Goal: Task Accomplishment & Management: Complete application form

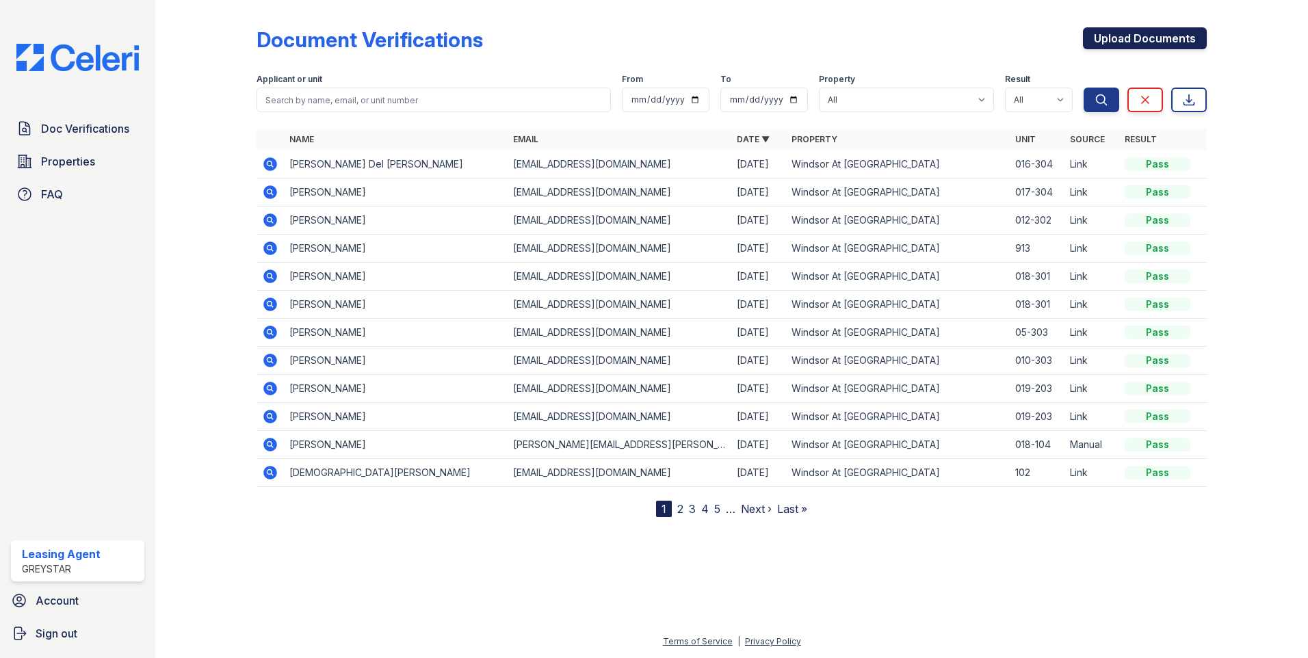
click at [1115, 31] on link "Upload Documents" at bounding box center [1145, 38] width 124 height 22
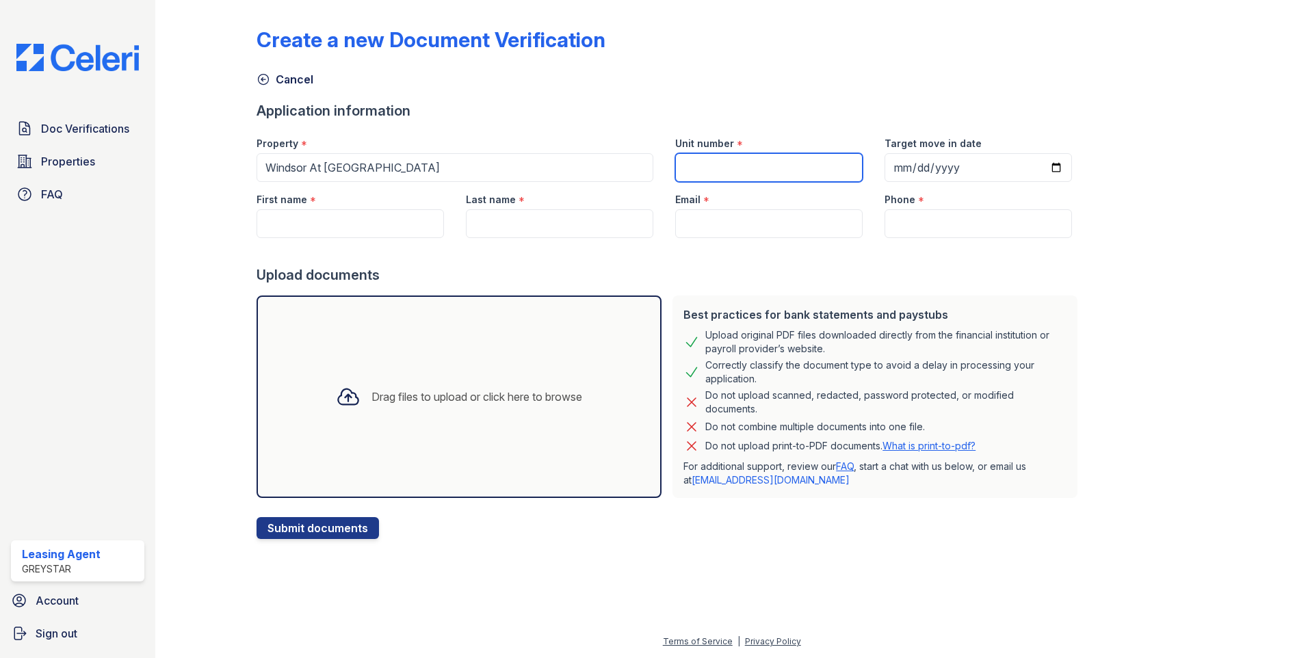
click at [723, 172] on input "Unit number" at bounding box center [768, 167] width 187 height 29
type input "001-301"
click at [1035, 165] on input "Target move in date" at bounding box center [977, 167] width 187 height 29
type input "[DATE]"
click at [386, 223] on input "First name" at bounding box center [350, 223] width 187 height 29
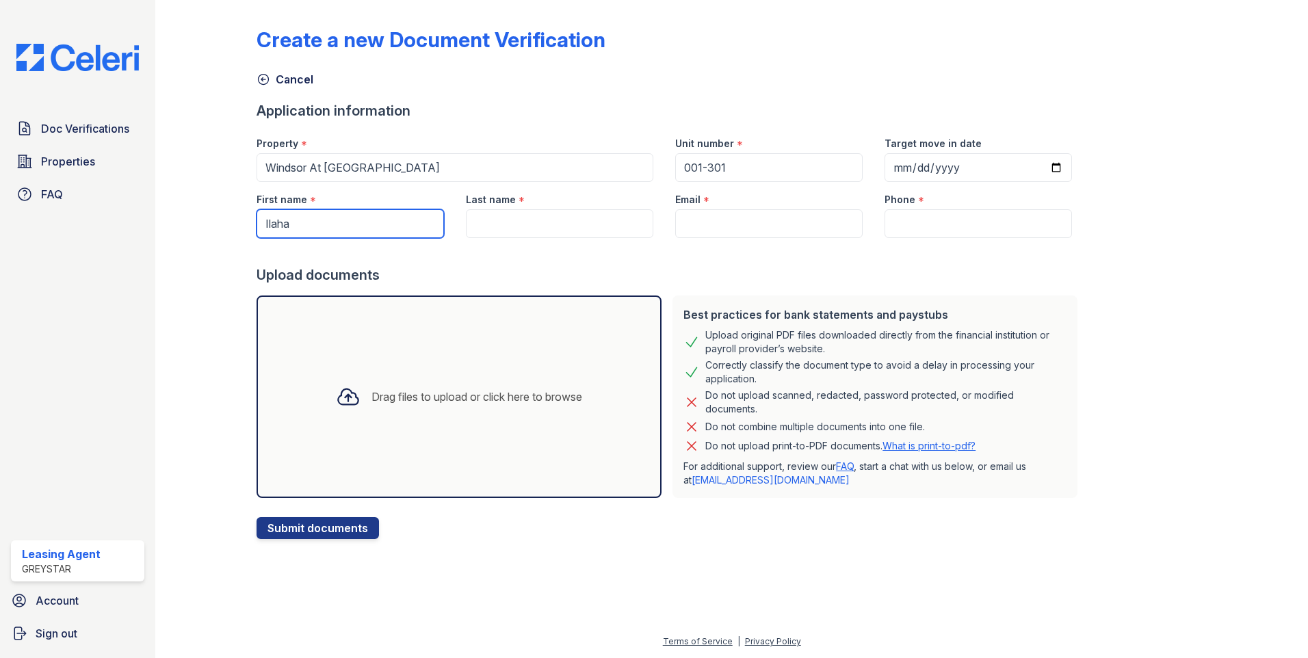
type input "Ilaha"
click at [480, 210] on input "Last name" at bounding box center [559, 223] width 187 height 29
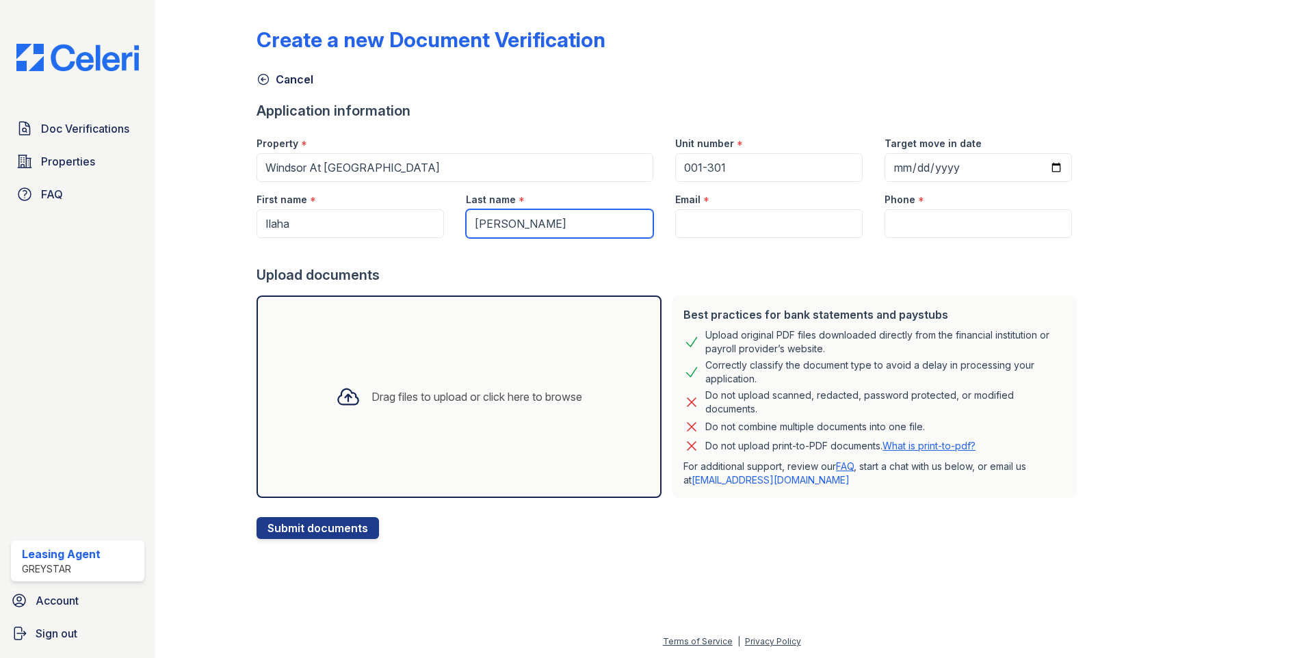
type input "[PERSON_NAME]"
click at [722, 231] on input "Email" at bounding box center [768, 223] width 187 height 29
drag, startPoint x: 768, startPoint y: 216, endPoint x: 761, endPoint y: 226, distance: 11.8
click at [761, 226] on input "Email" at bounding box center [768, 223] width 187 height 29
paste input "[EMAIL_ADDRESS][DOMAIN_NAME]"
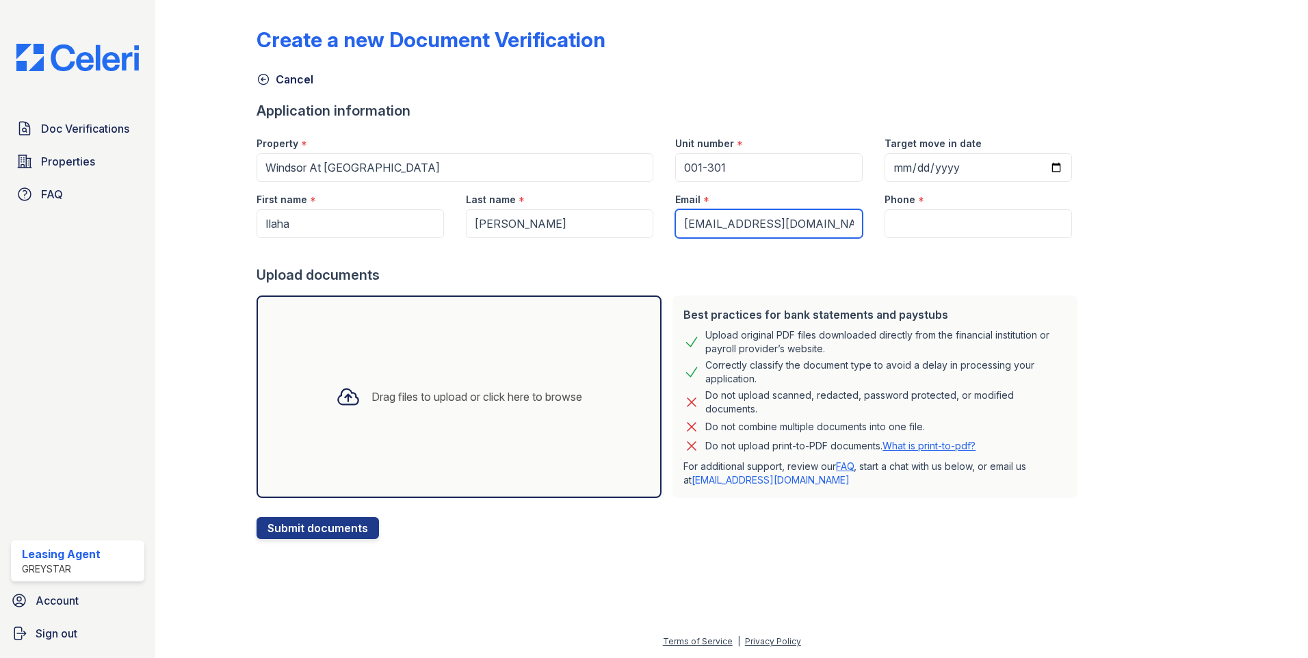
type input "[EMAIL_ADDRESS][DOMAIN_NAME]"
click at [895, 222] on input "Phone" at bounding box center [977, 223] width 187 height 29
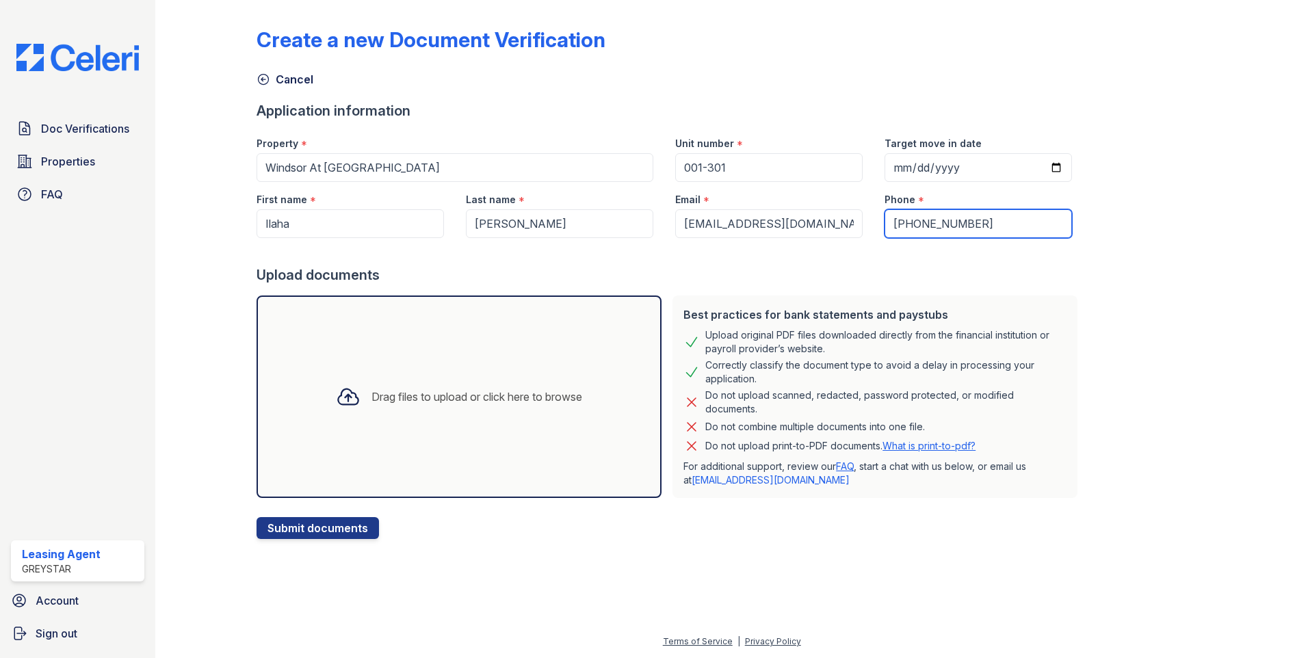
type input "[PHONE_NUMBER]"
click at [337, 394] on icon at bounding box center [348, 396] width 25 height 25
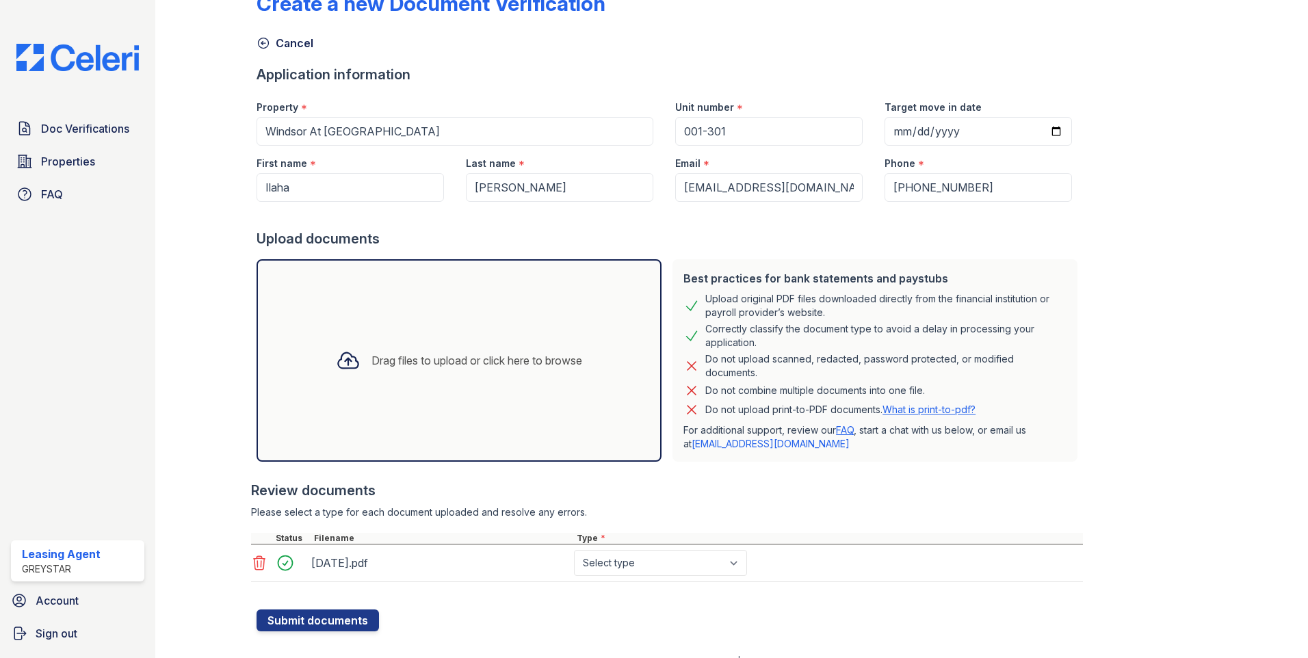
scroll to position [56, 0]
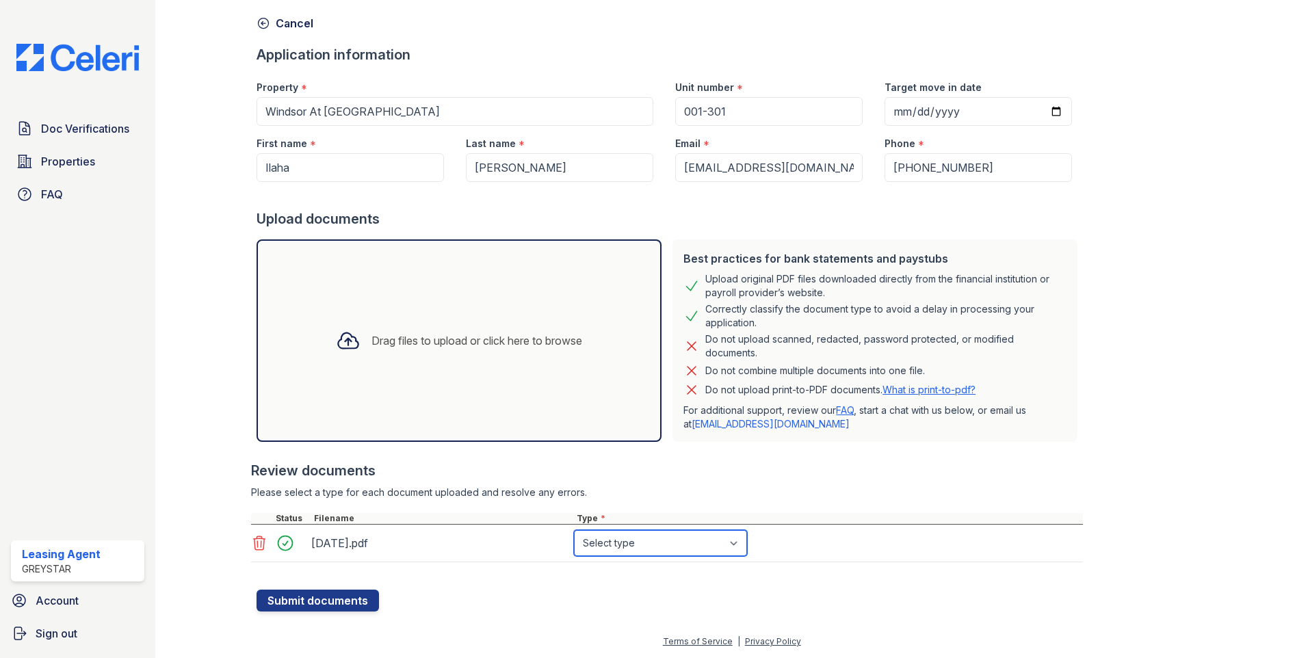
click at [731, 541] on select "Select type Paystub Bank Statement Offer Letter Tax Documents Benefit Award Let…" at bounding box center [660, 543] width 173 height 26
select select "bank_statement"
click at [574, 530] on select "Select type Paystub Bank Statement Offer Letter Tax Documents Benefit Award Let…" at bounding box center [660, 543] width 173 height 26
click at [343, 336] on icon at bounding box center [348, 340] width 25 height 25
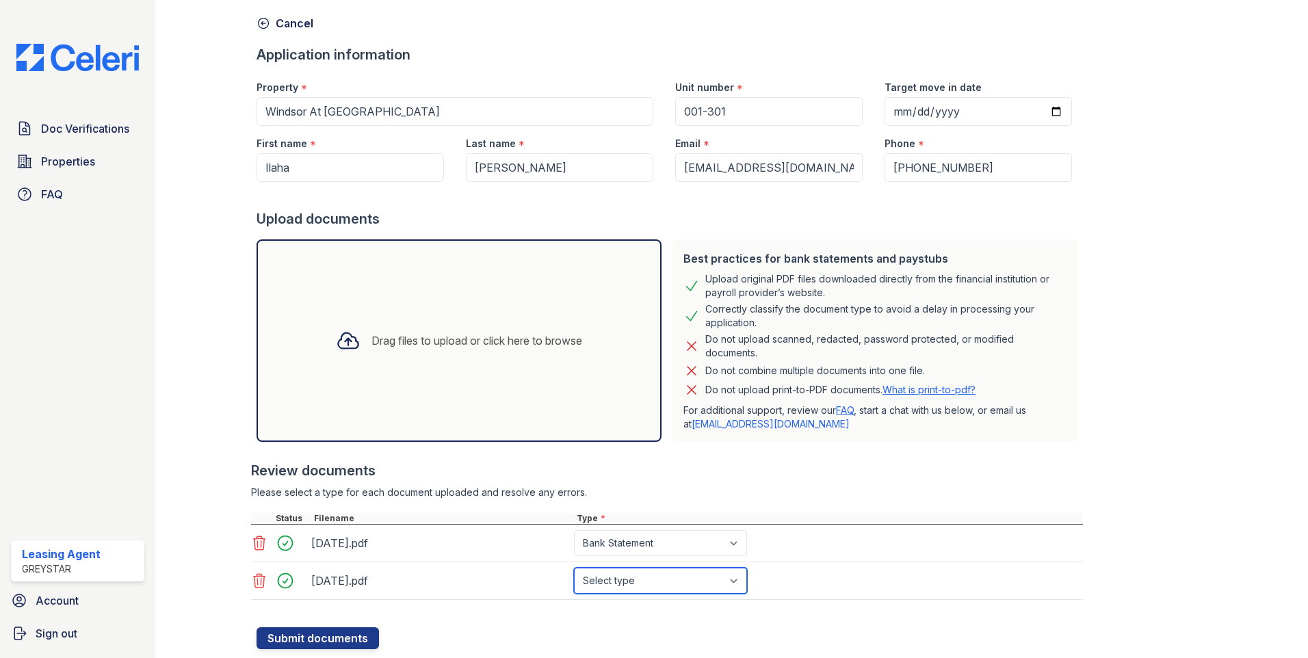
click at [709, 577] on select "Select type Paystub Bank Statement Offer Letter Tax Documents Benefit Award Let…" at bounding box center [660, 581] width 173 height 26
select select "bank_statement"
click at [574, 568] on select "Select type Paystub Bank Statement Offer Letter Tax Documents Benefit Award Let…" at bounding box center [660, 581] width 173 height 26
click at [343, 343] on icon at bounding box center [348, 340] width 25 height 25
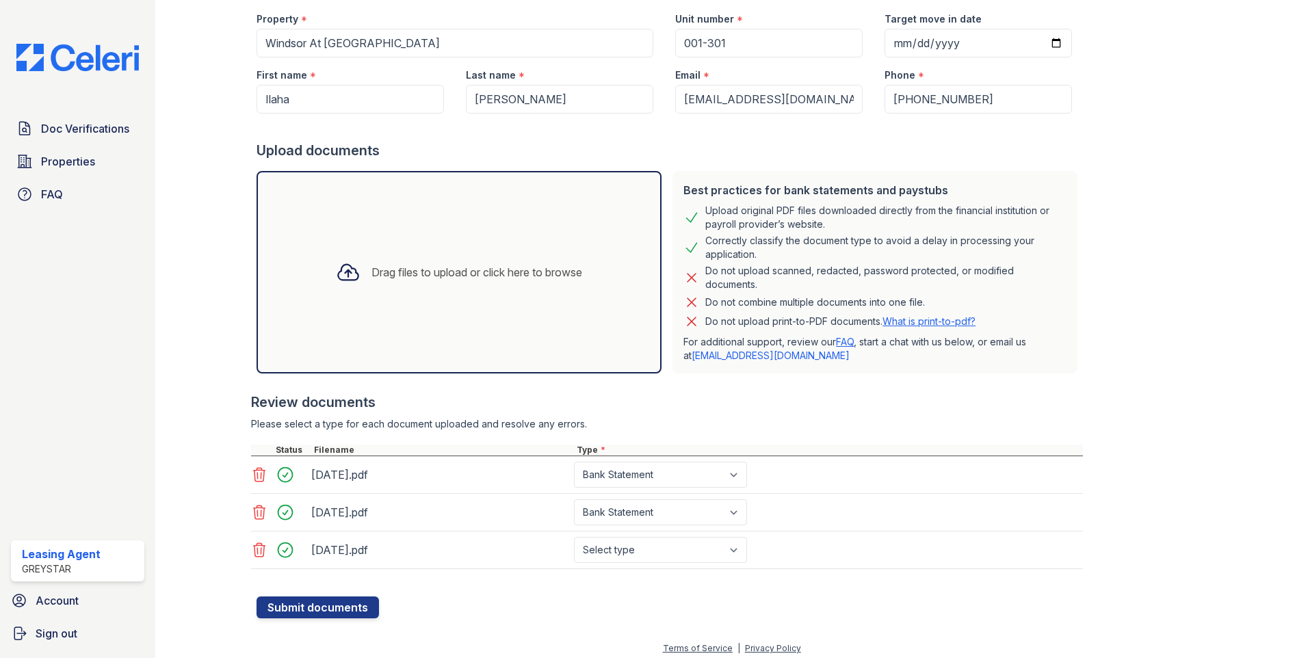
scroll to position [131, 0]
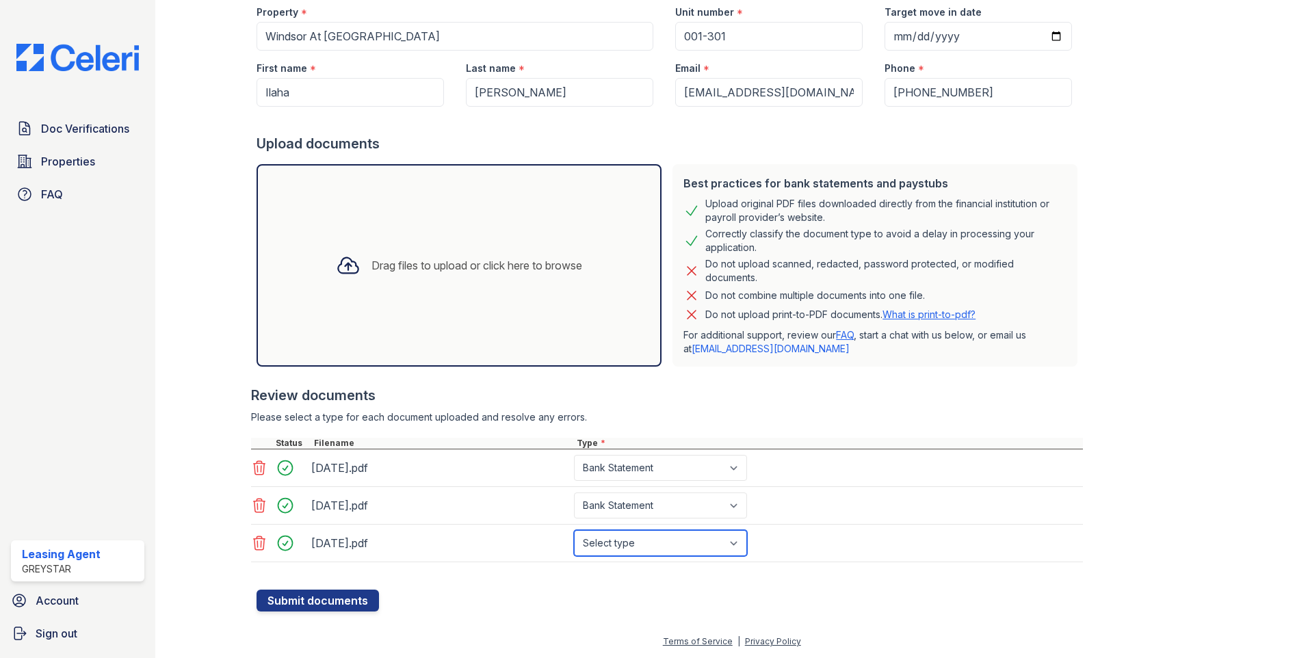
click at [630, 545] on select "Select type Paystub Bank Statement Offer Letter Tax Documents Benefit Award Let…" at bounding box center [660, 543] width 173 height 26
click at [649, 539] on select "Select type Paystub Bank Statement Offer Letter Tax Documents Benefit Award Let…" at bounding box center [660, 543] width 173 height 26
select select "bank_statement"
click at [574, 530] on select "Select type Paystub Bank Statement Offer Letter Tax Documents Benefit Award Let…" at bounding box center [660, 543] width 173 height 26
click at [314, 594] on button "Submit documents" at bounding box center [318, 601] width 122 height 22
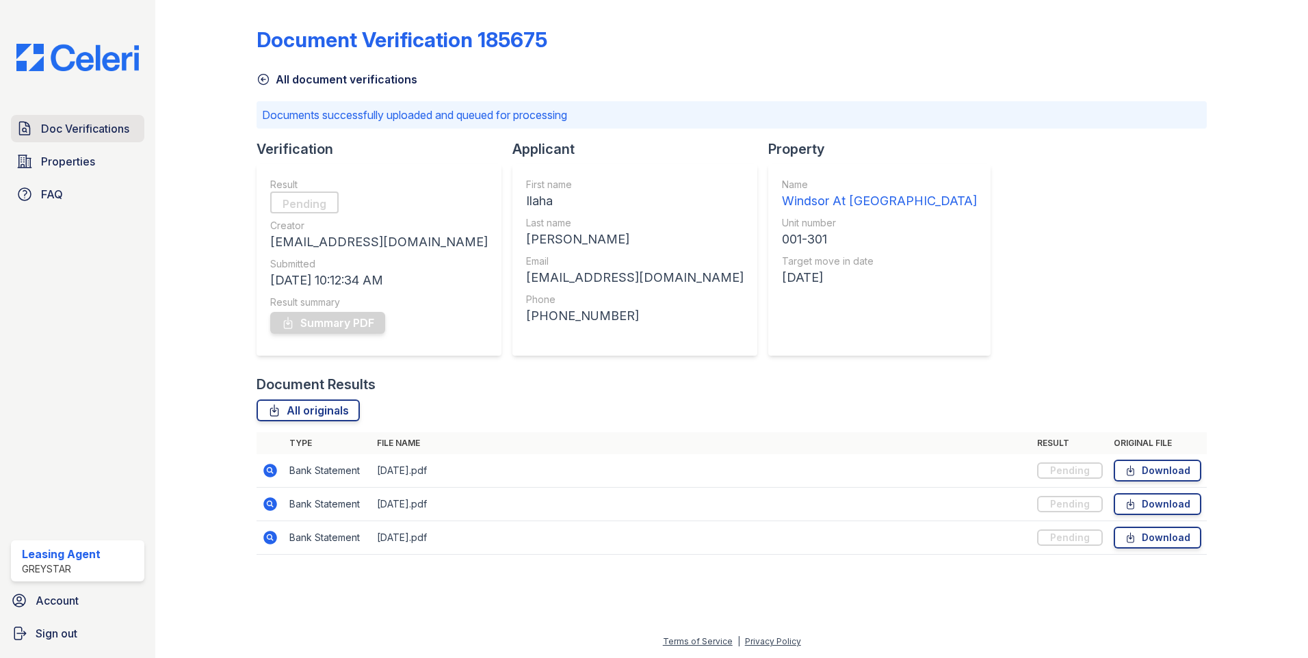
click at [105, 137] on span "Doc Verifications" at bounding box center [85, 128] width 88 height 16
